Goal: Find specific page/section: Find specific page/section

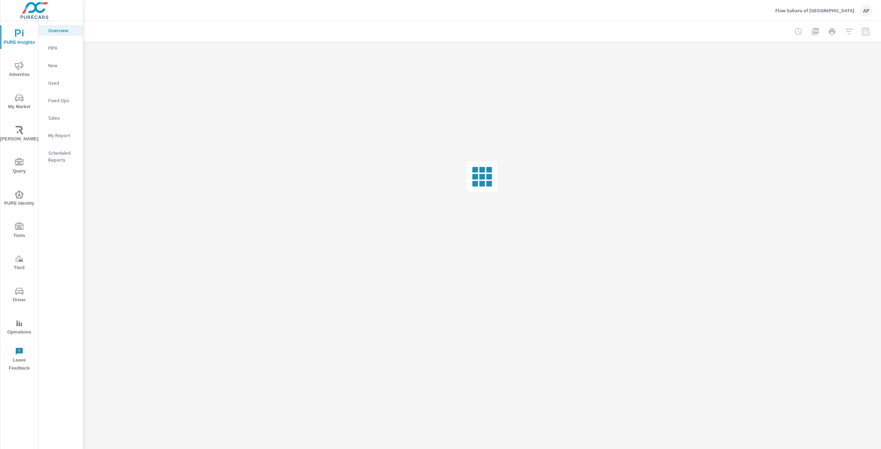
click at [26, 301] on span "Driver" at bounding box center [19, 295] width 34 height 17
